Goal: Information Seeking & Learning: Check status

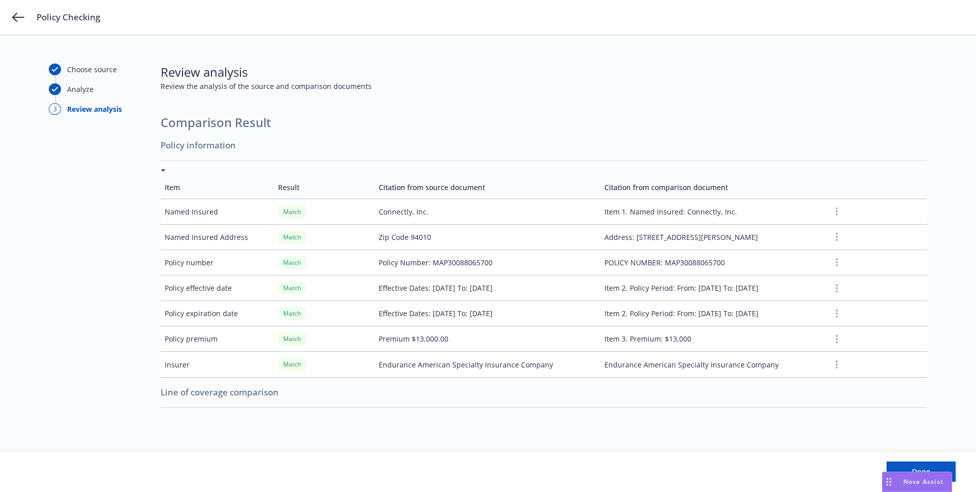
click at [378, 185] on td "Citation from source document" at bounding box center [488, 187] width 226 height 23
click at [350, 176] on td "Result" at bounding box center [324, 187] width 101 height 23
click at [351, 169] on div at bounding box center [544, 170] width 766 height 11
click at [352, 170] on div at bounding box center [544, 170] width 766 height 11
click at [162, 169] on icon at bounding box center [163, 170] width 5 height 3
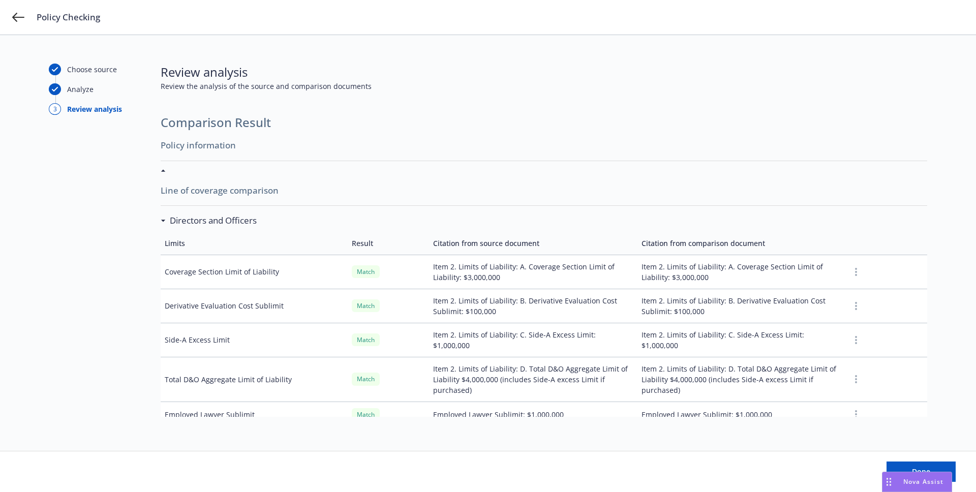
click at [162, 169] on icon at bounding box center [163, 170] width 5 height 3
